Goal: Check status: Check status

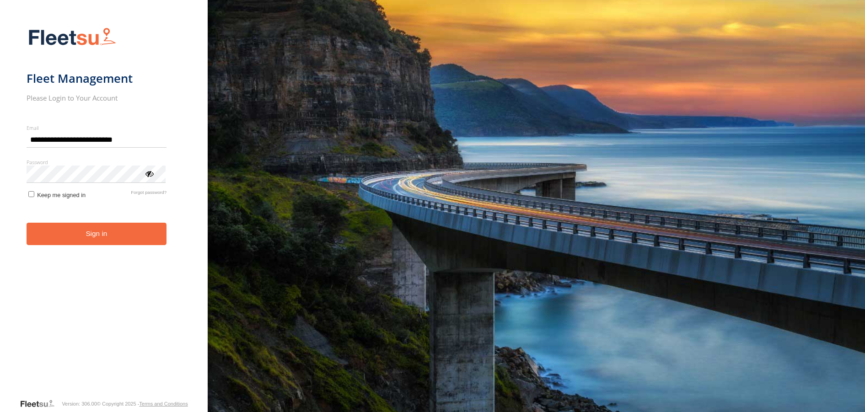
click at [90, 245] on button "Sign in" at bounding box center [97, 234] width 140 height 22
click at [93, 238] on button "Sign in" at bounding box center [97, 234] width 140 height 22
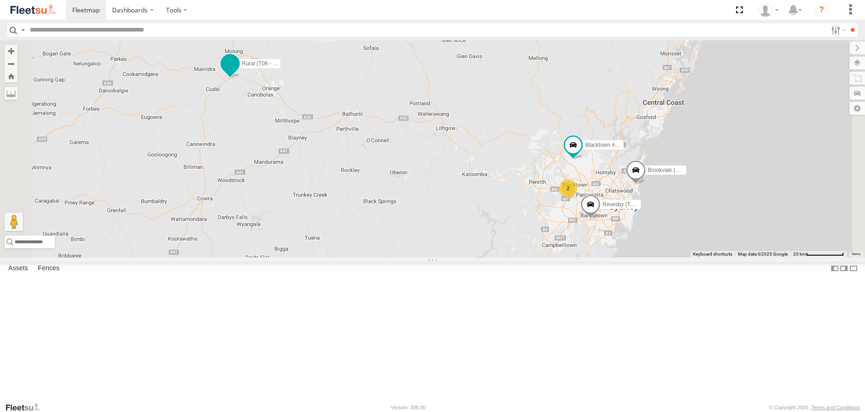
click at [238, 72] on span at bounding box center [229, 64] width 16 height 16
click at [219, 68] on label at bounding box center [210, 65] width 18 height 6
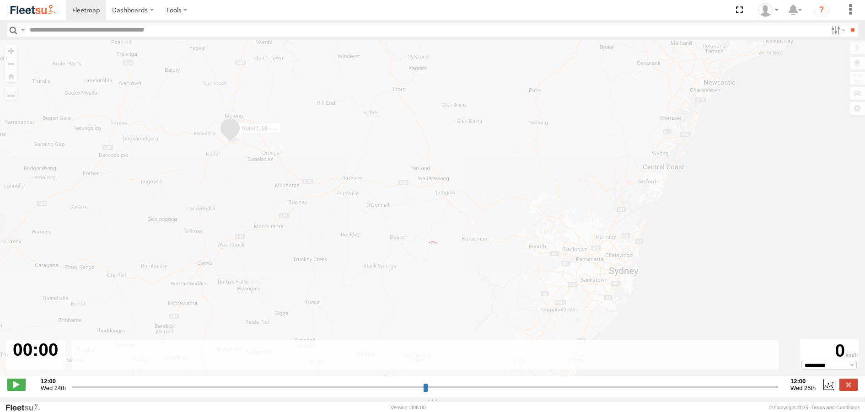
type input "**********"
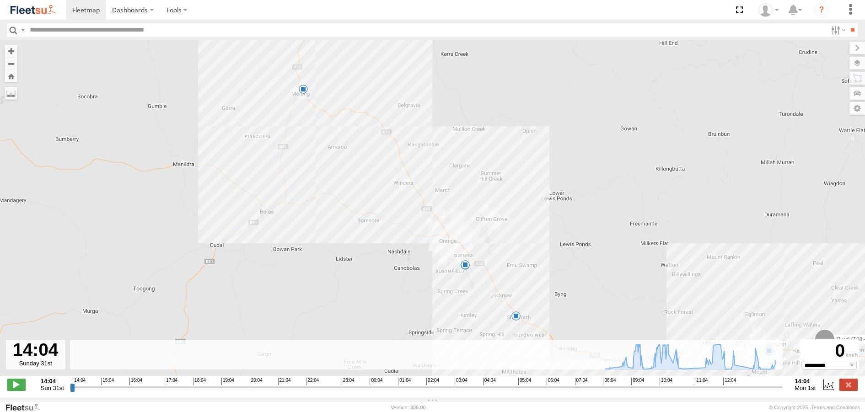
click at [348, 299] on div "Rural (T08 - [PERSON_NAME]) 08:01 Mon 08:01 Mon 08:01 Mon 09:05 Mon 09:10 Mon 1…" at bounding box center [432, 212] width 865 height 345
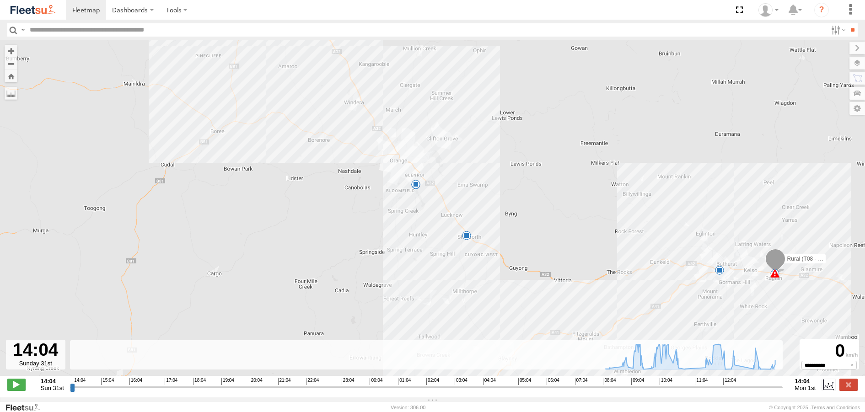
drag, startPoint x: 376, startPoint y: 303, endPoint x: 325, endPoint y: 220, distance: 97.1
click at [327, 221] on div "Rural (T08 - [PERSON_NAME]) 08:01 Mon 08:01 Mon 08:01 Mon 09:05 Mon 09:10 Mon 1…" at bounding box center [432, 212] width 865 height 345
